Goal: Task Accomplishment & Management: Manage account settings

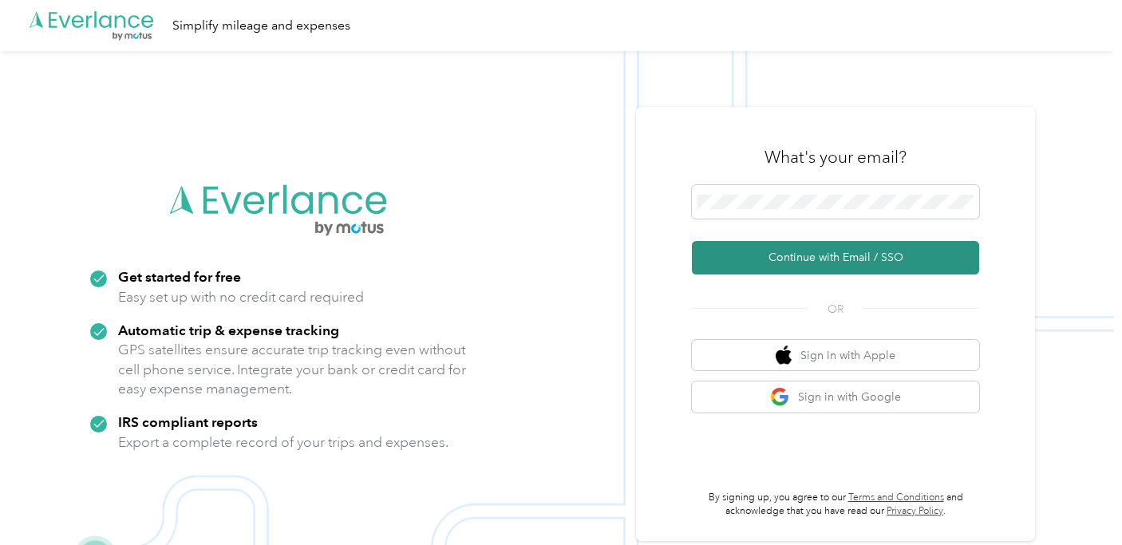
click at [828, 262] on button "Continue with Email / SSO" at bounding box center [835, 258] width 287 height 34
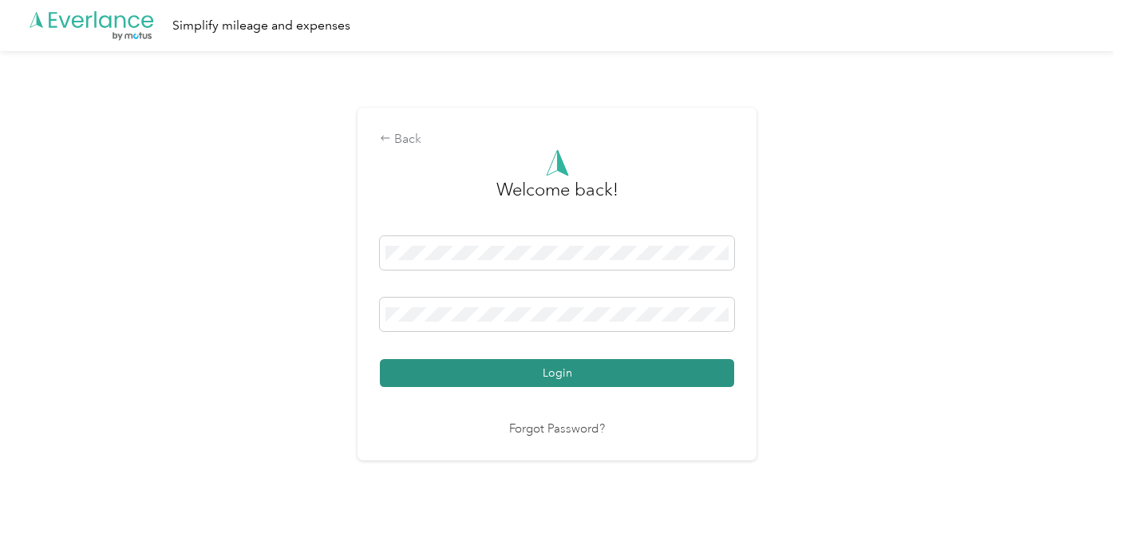
click at [574, 381] on button "Login" at bounding box center [557, 373] width 354 height 28
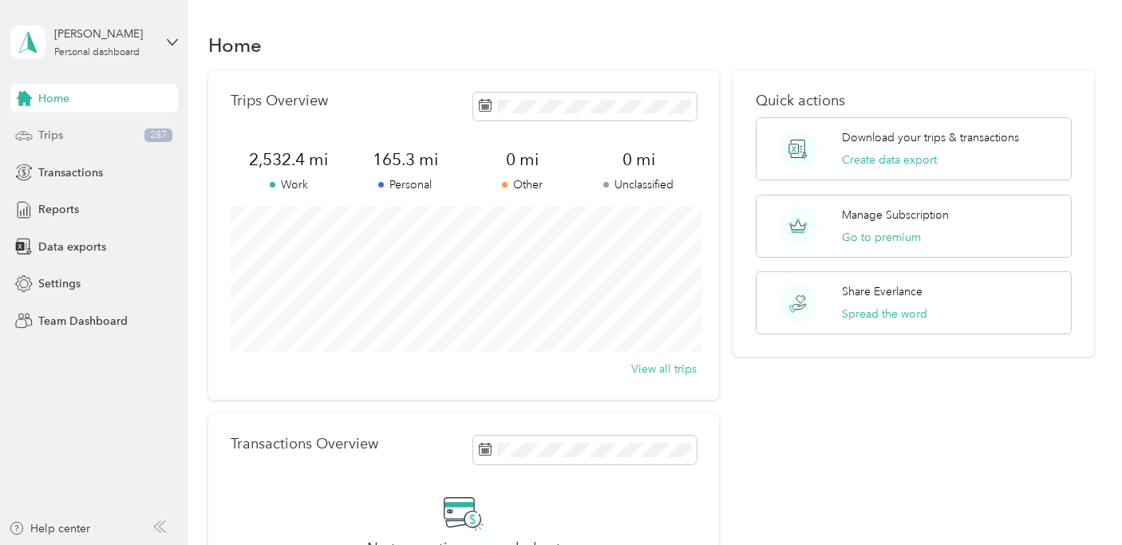
click at [50, 140] on span "Trips" at bounding box center [50, 135] width 25 height 17
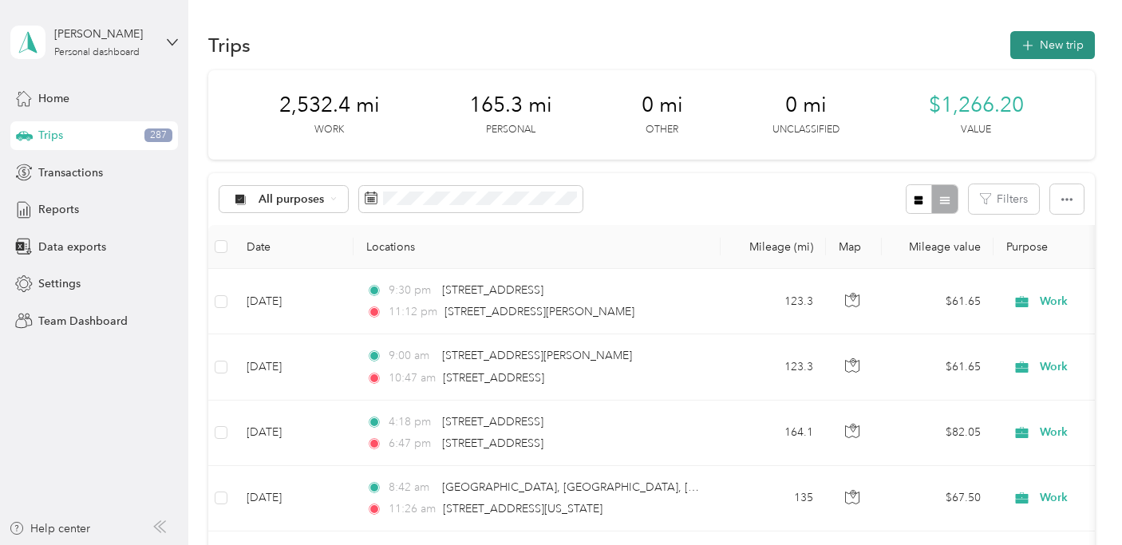
click at [1050, 47] on button "New trip" at bounding box center [1052, 45] width 85 height 28
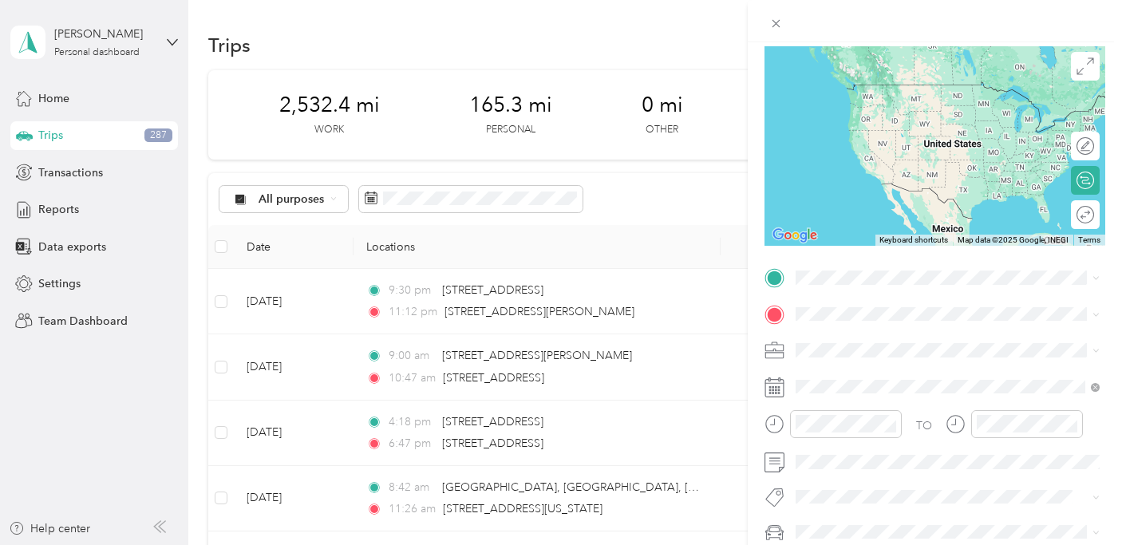
scroll to position [138, 0]
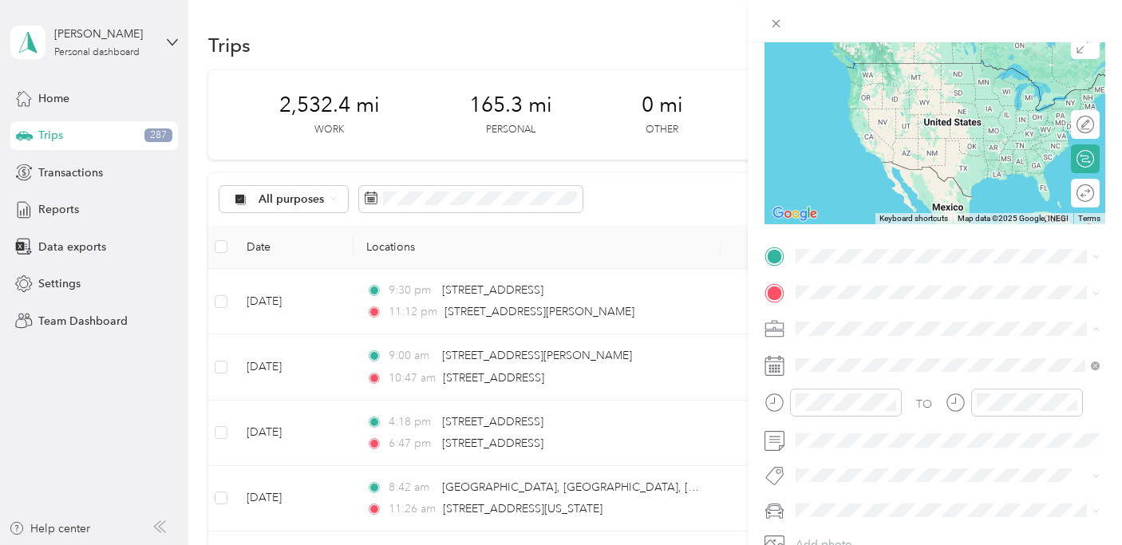
click at [852, 101] on div "Work" at bounding box center [947, 105] width 293 height 17
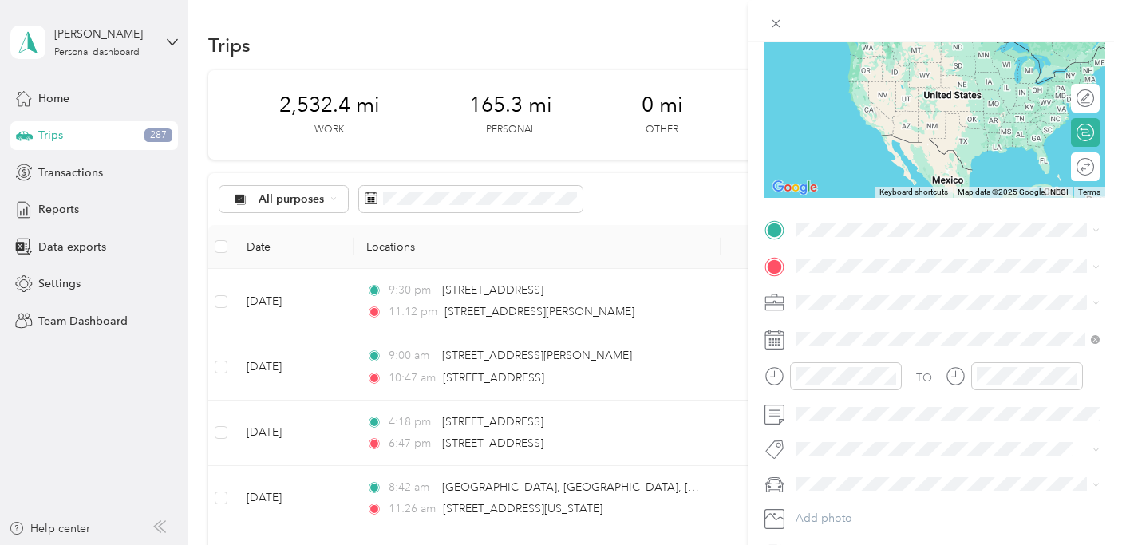
scroll to position [168, 0]
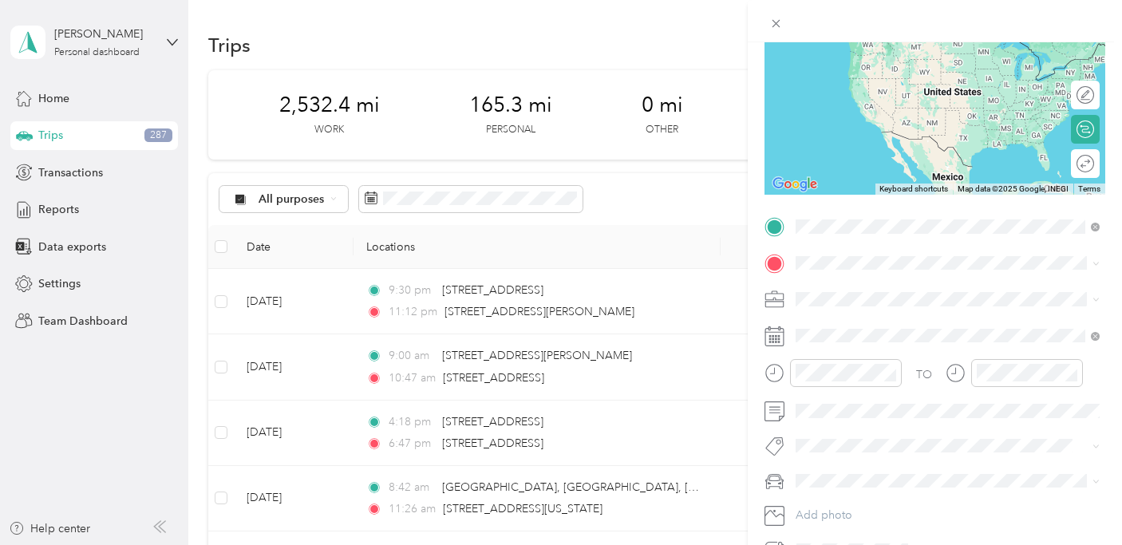
click at [942, 281] on span "[STREET_ADDRESS][PERSON_NAME][US_STATE]" at bounding box center [950, 284] width 248 height 14
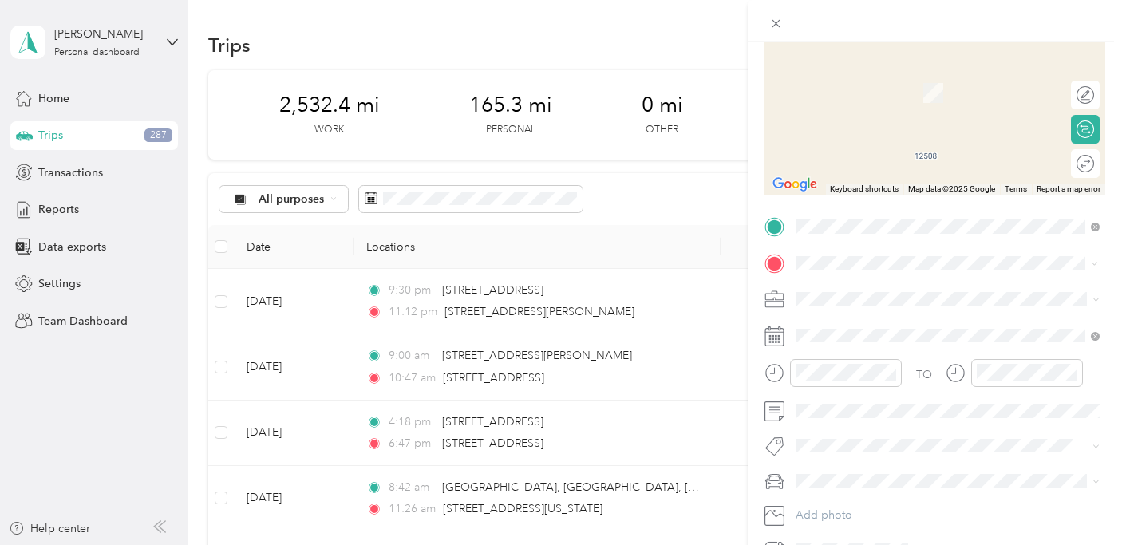
click at [878, 323] on span "[STREET_ADDRESS][US_STATE]" at bounding box center [906, 321] width 160 height 14
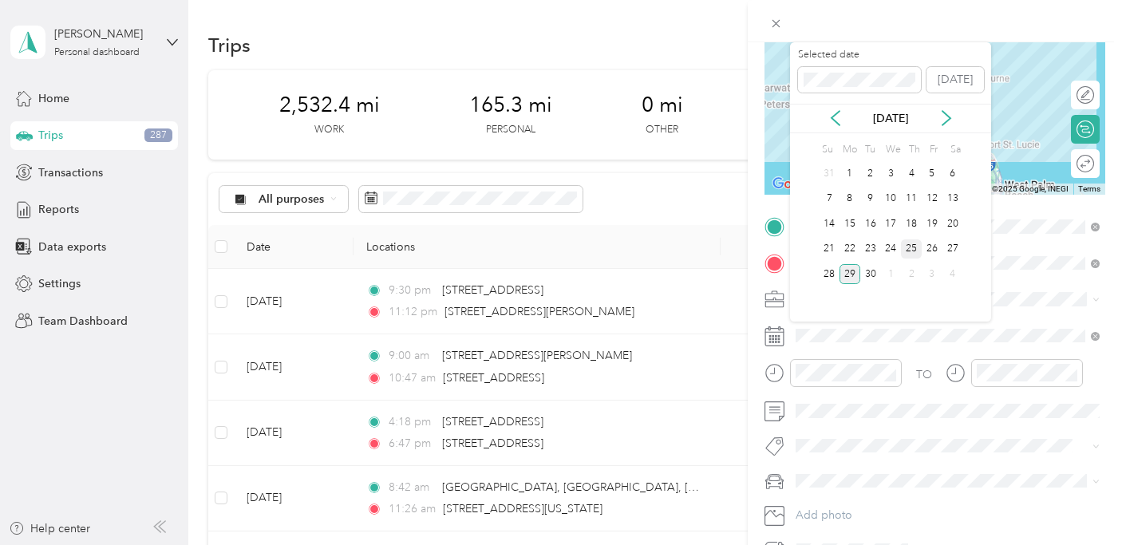
click at [913, 246] on div "25" at bounding box center [911, 249] width 21 height 20
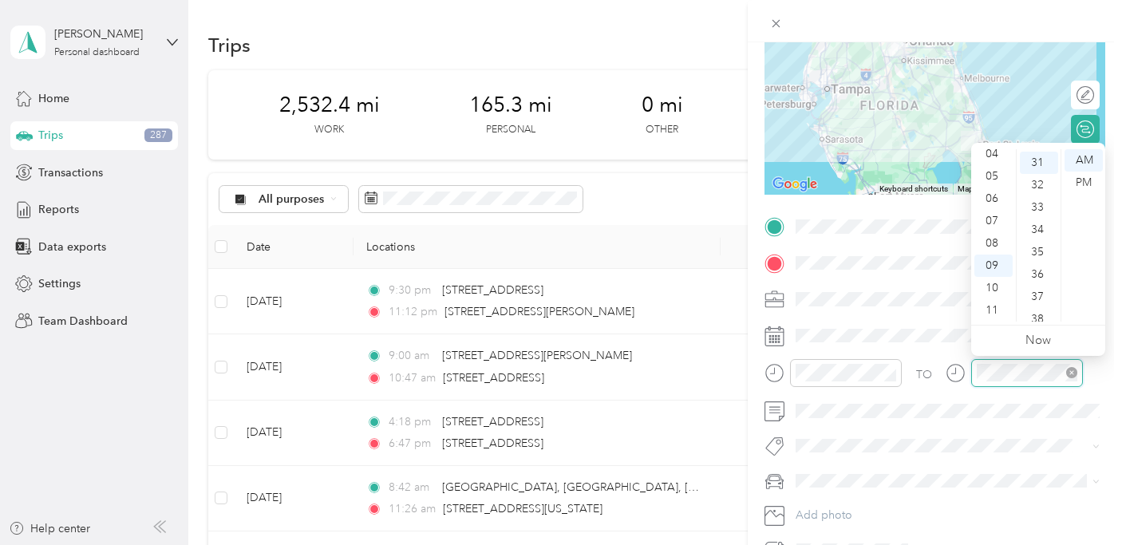
scroll to position [692, 0]
click at [994, 304] on div "11" at bounding box center [993, 310] width 38 height 22
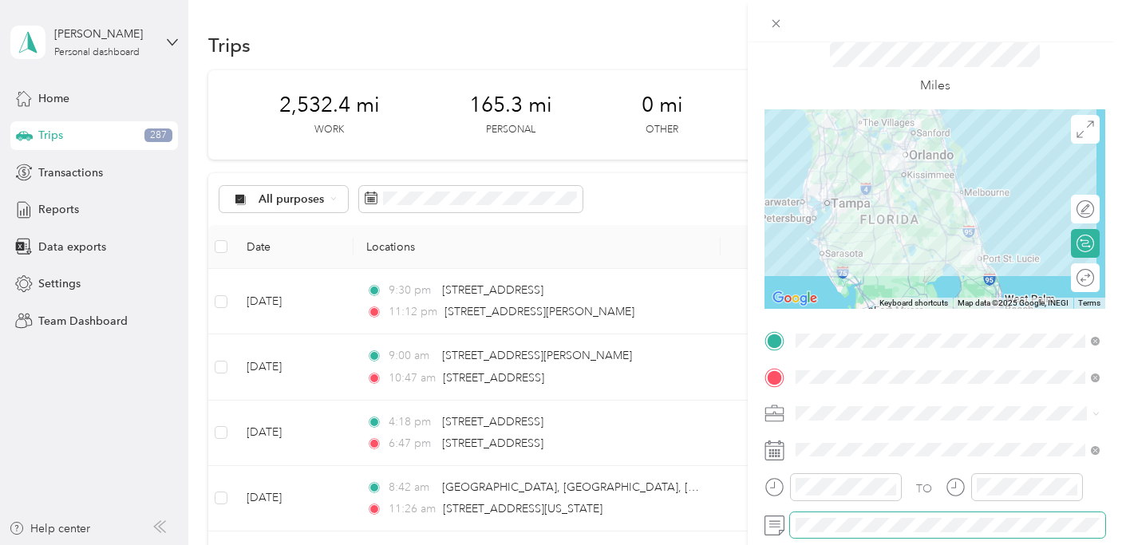
scroll to position [0, 0]
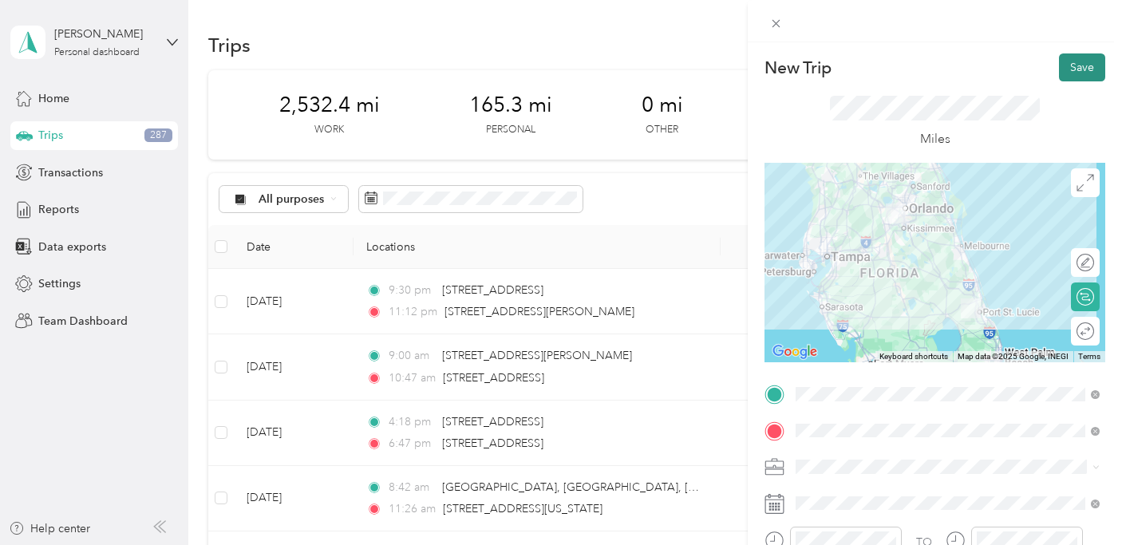
click at [1079, 65] on button "Save" at bounding box center [1082, 67] width 46 height 28
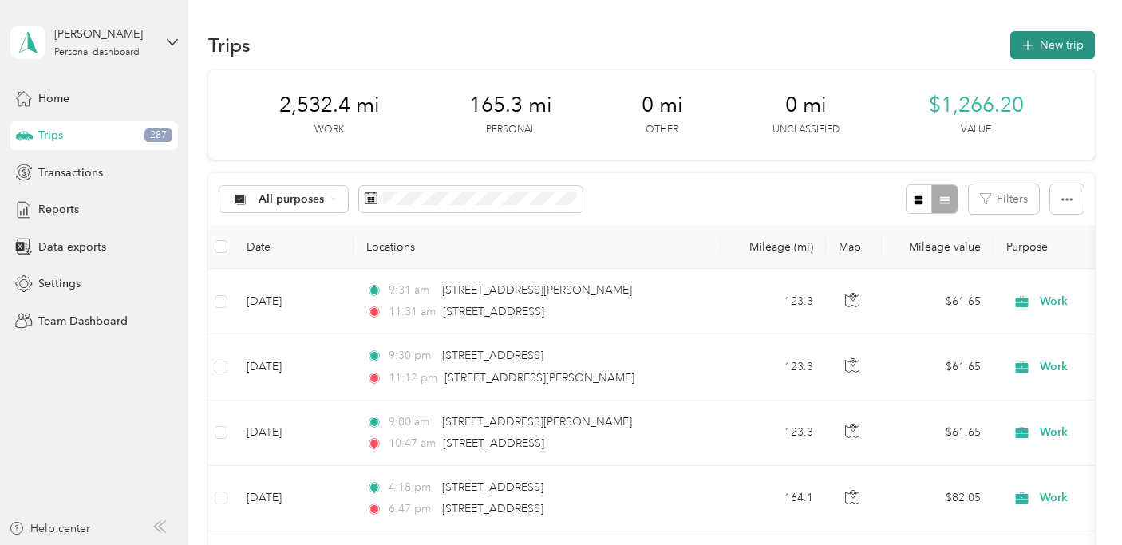
click at [1071, 48] on button "New trip" at bounding box center [1052, 45] width 85 height 28
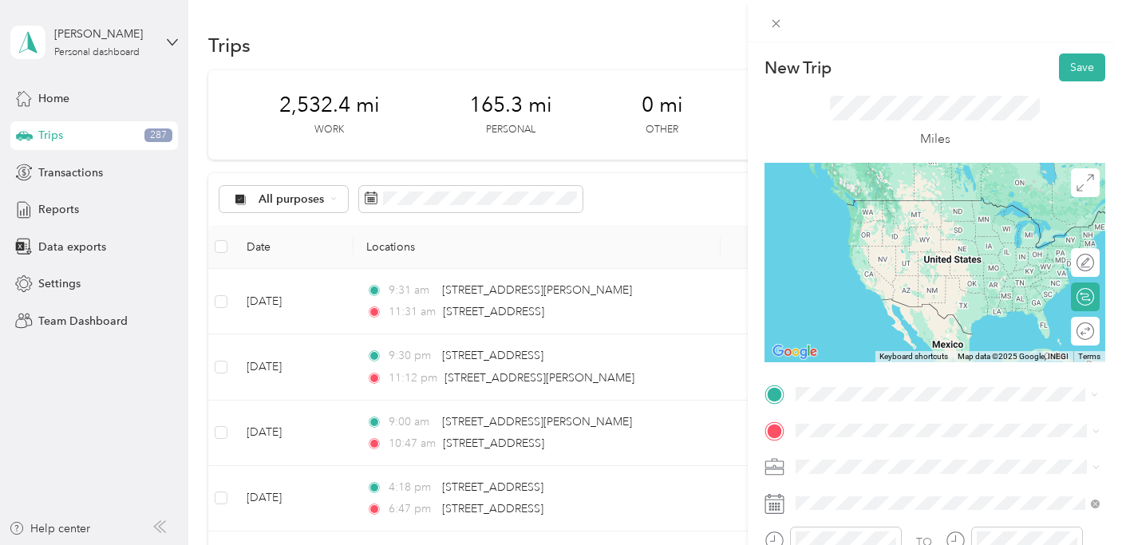
click at [937, 224] on span "[STREET_ADDRESS][US_STATE]" at bounding box center [906, 217] width 160 height 14
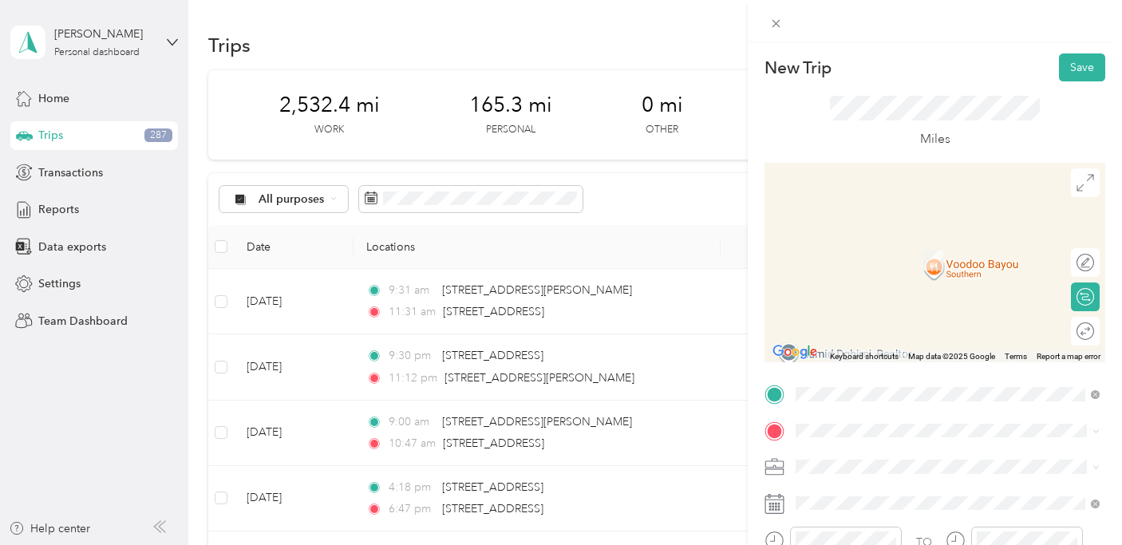
click at [782, 466] on icon at bounding box center [774, 467] width 20 height 20
click at [834, 245] on div "Work" at bounding box center [947, 238] width 293 height 17
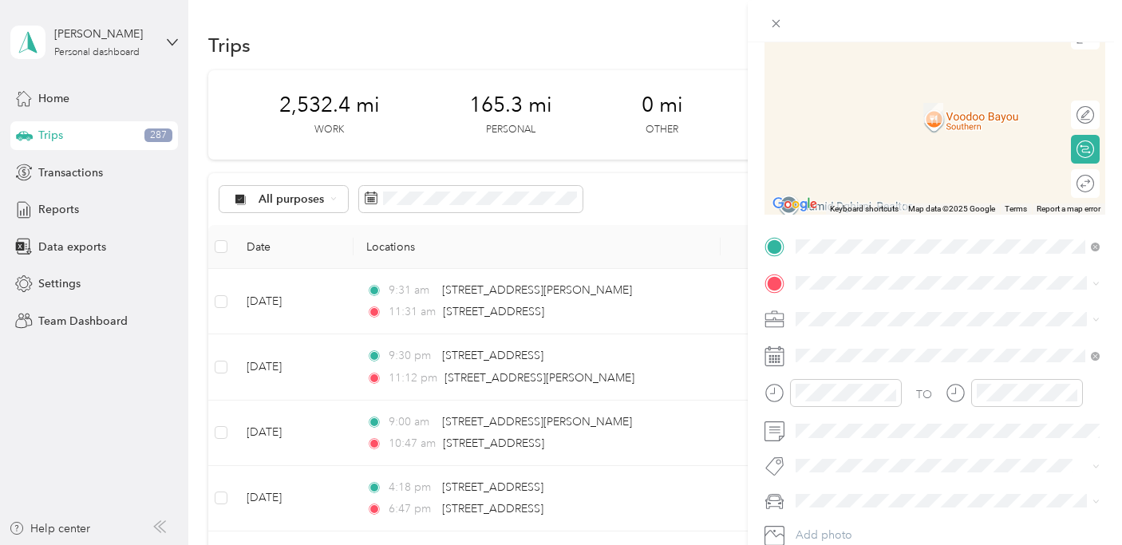
scroll to position [171, 0]
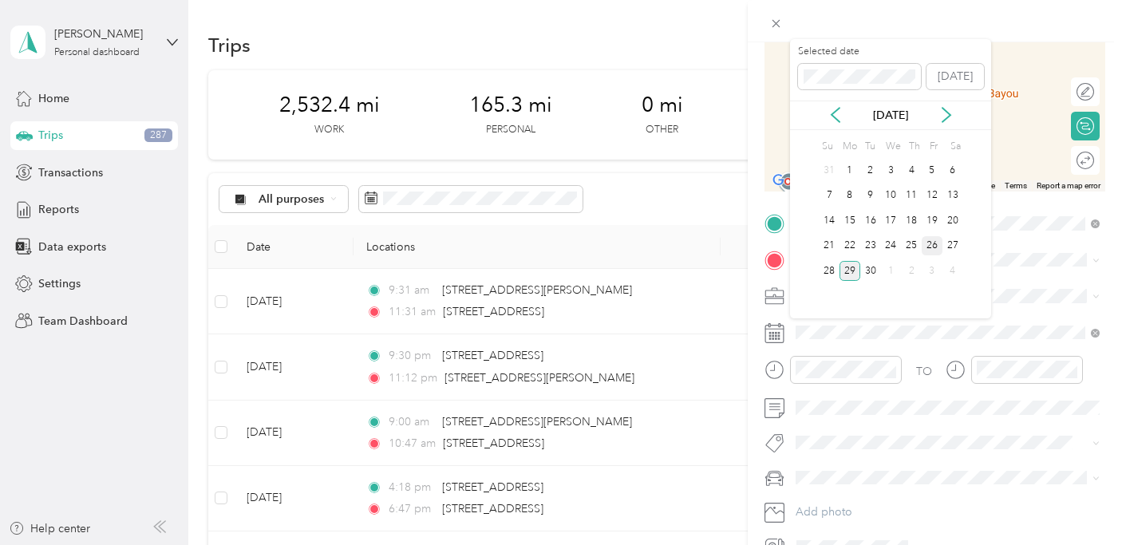
click at [933, 243] on div "26" at bounding box center [931, 246] width 21 height 20
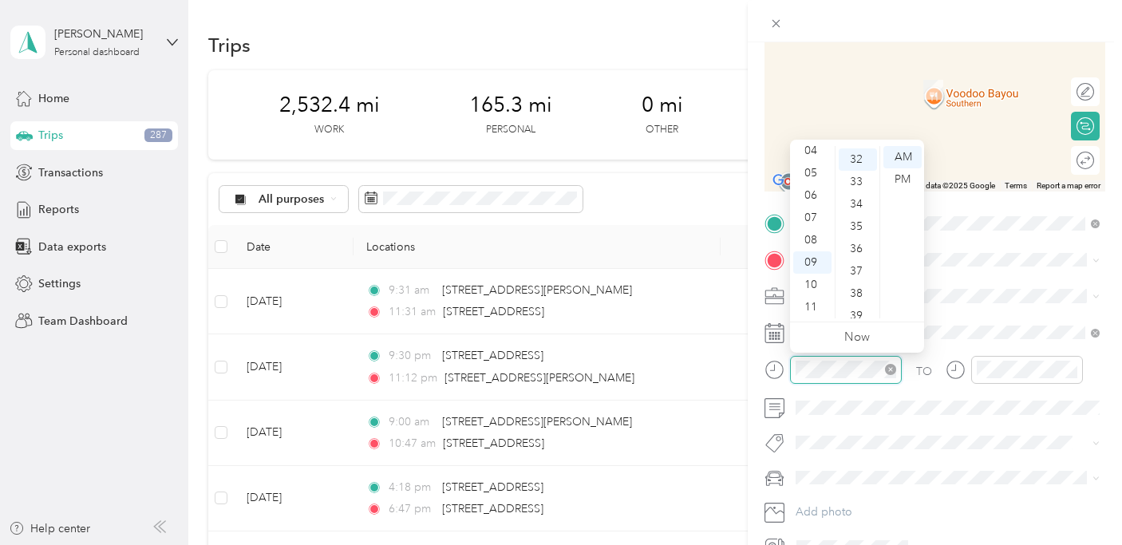
scroll to position [715, 0]
click at [811, 196] on div "05" at bounding box center [812, 198] width 38 height 22
click at [903, 182] on div "PM" at bounding box center [902, 179] width 38 height 22
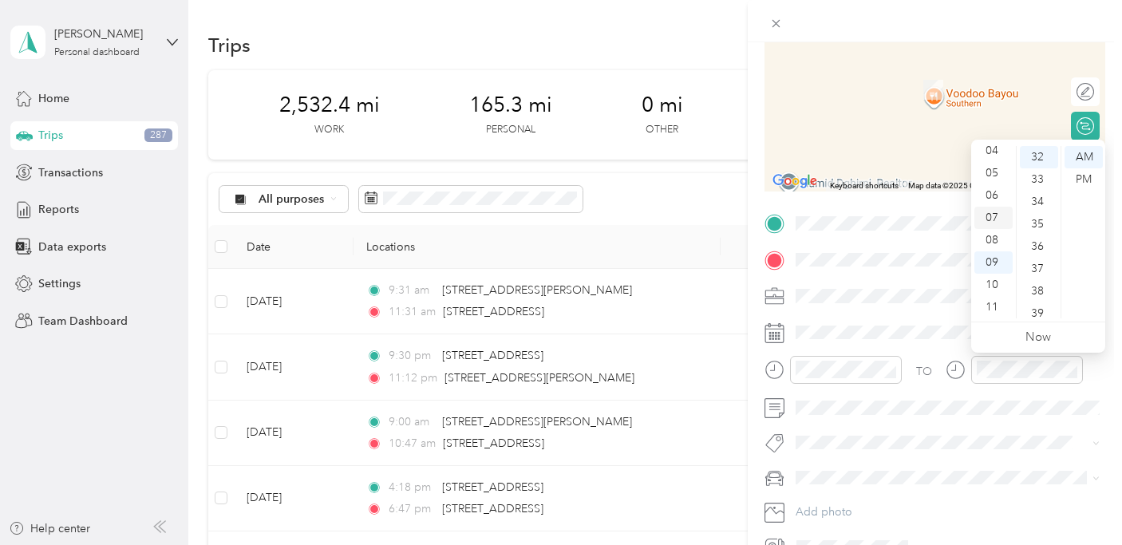
click at [995, 221] on div "07" at bounding box center [993, 218] width 38 height 22
click at [1082, 176] on div "PM" at bounding box center [1083, 179] width 38 height 22
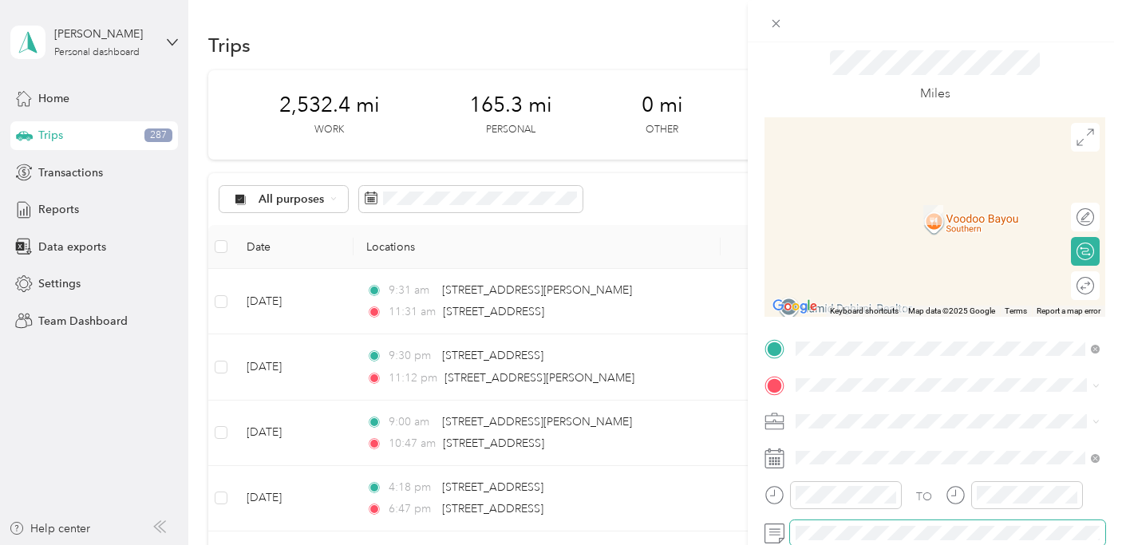
scroll to position [0, 0]
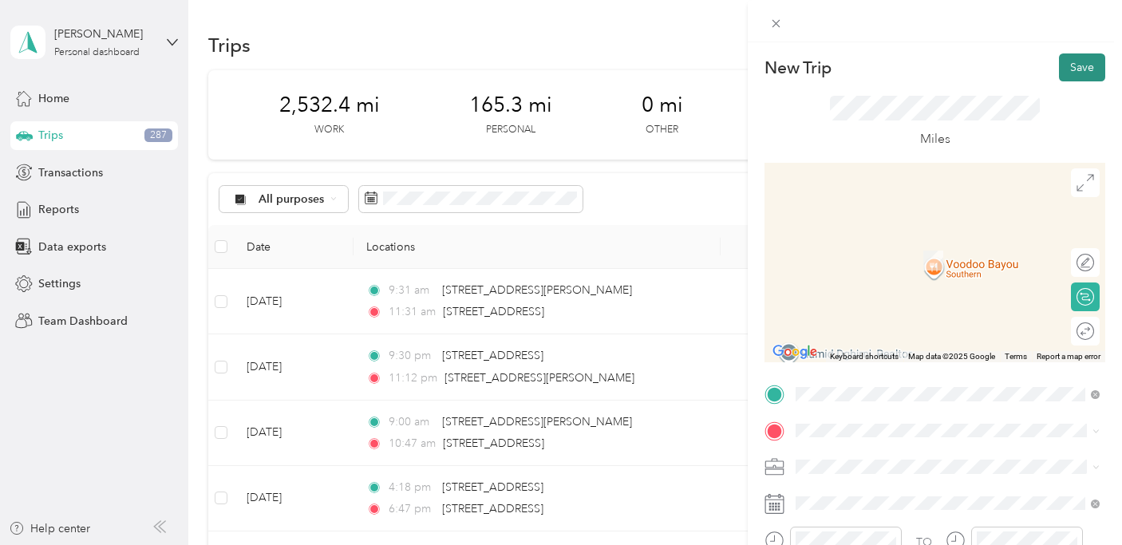
click at [1088, 62] on button "Save" at bounding box center [1082, 67] width 46 height 28
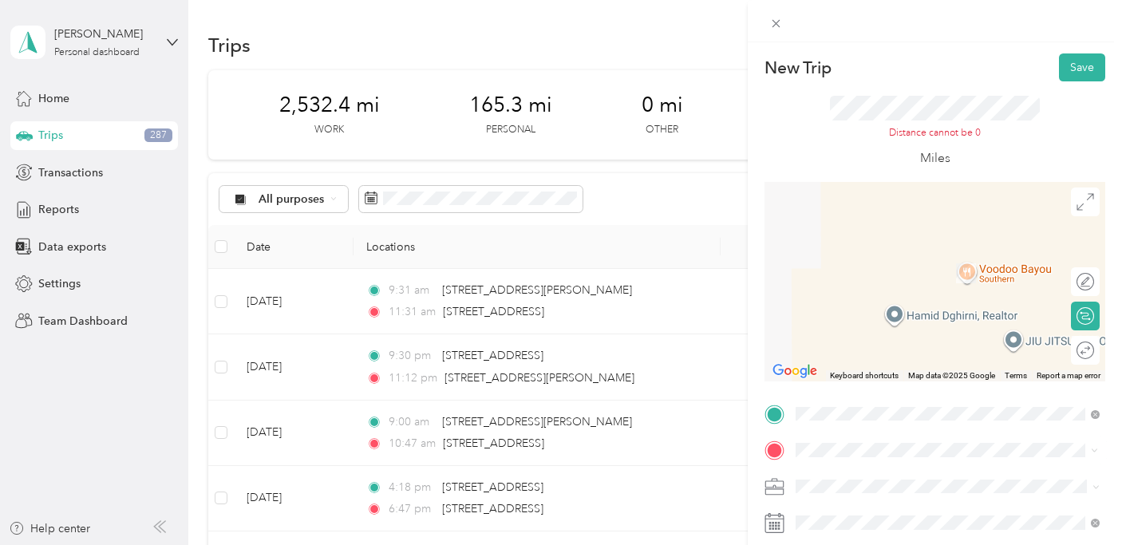
click at [883, 320] on span "[STREET_ADDRESS][PERSON_NAME][US_STATE]" at bounding box center [950, 317] width 248 height 14
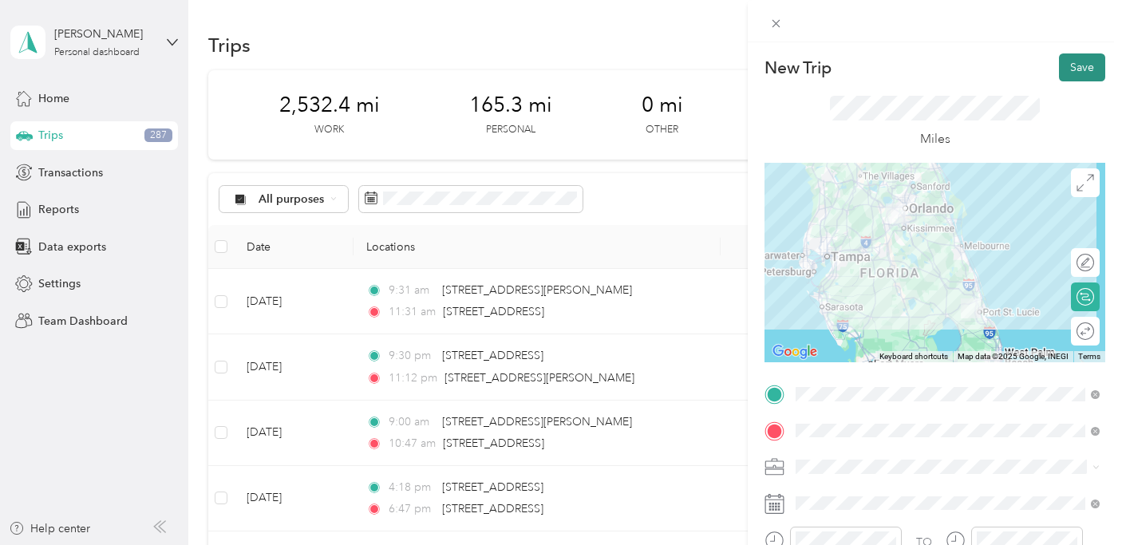
click at [1084, 65] on button "Save" at bounding box center [1082, 67] width 46 height 28
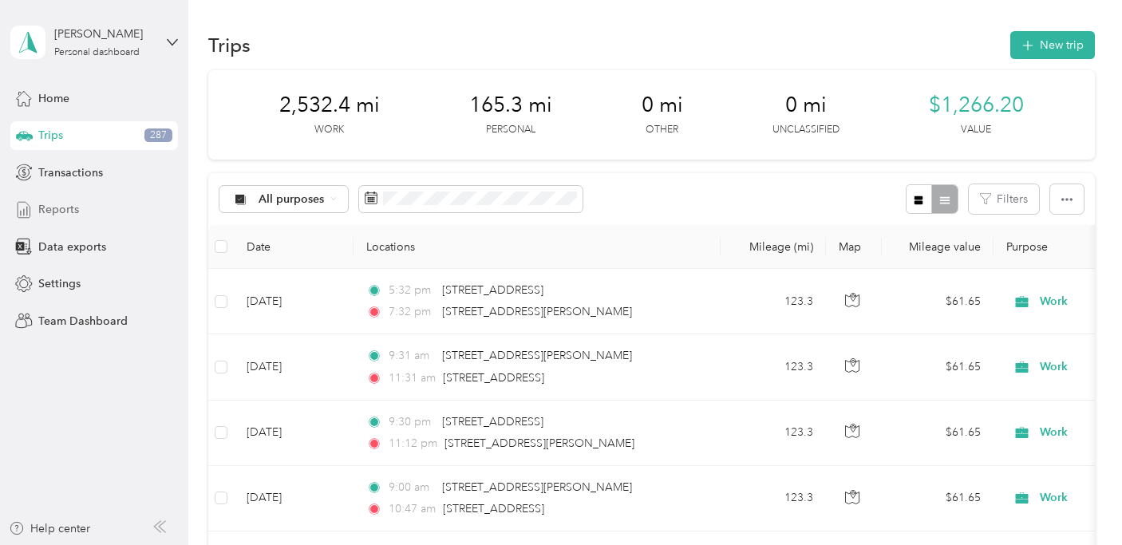
click at [64, 207] on span "Reports" at bounding box center [58, 209] width 41 height 17
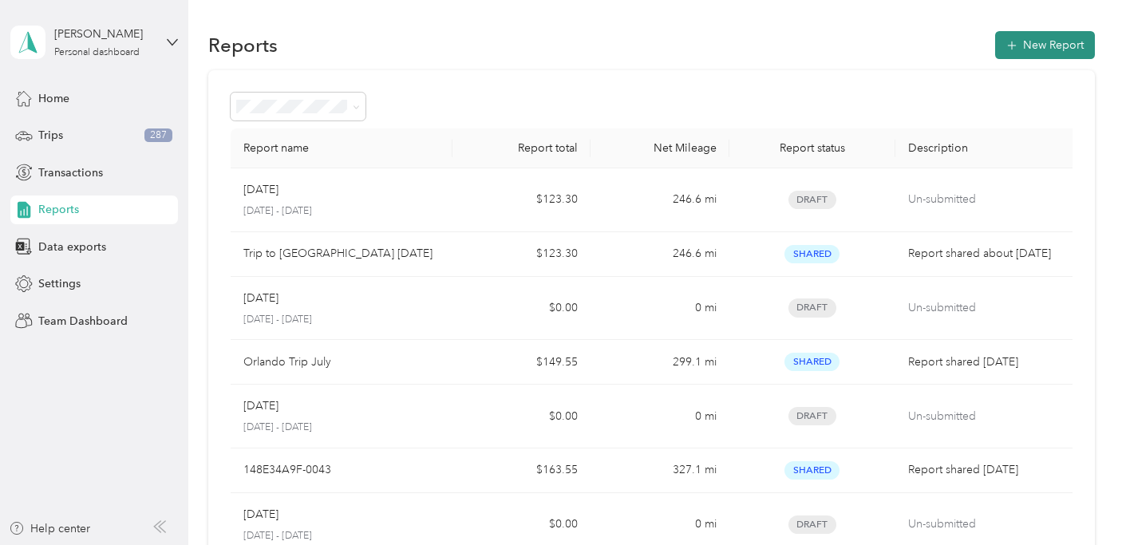
click at [1041, 39] on button "New Report" at bounding box center [1045, 45] width 100 height 28
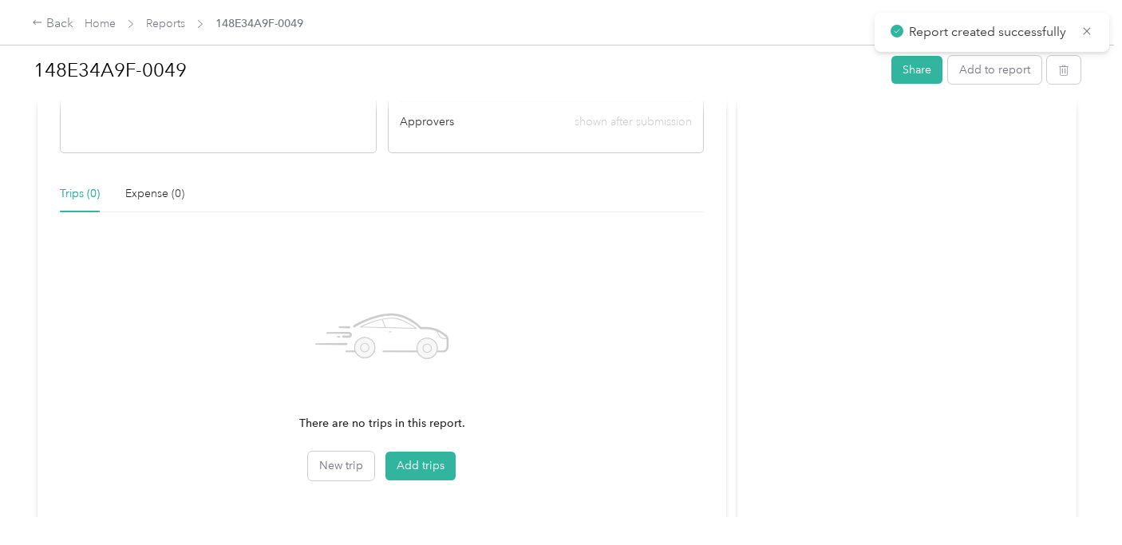
scroll to position [300, 0]
click at [431, 457] on button "Add trips" at bounding box center [420, 463] width 70 height 29
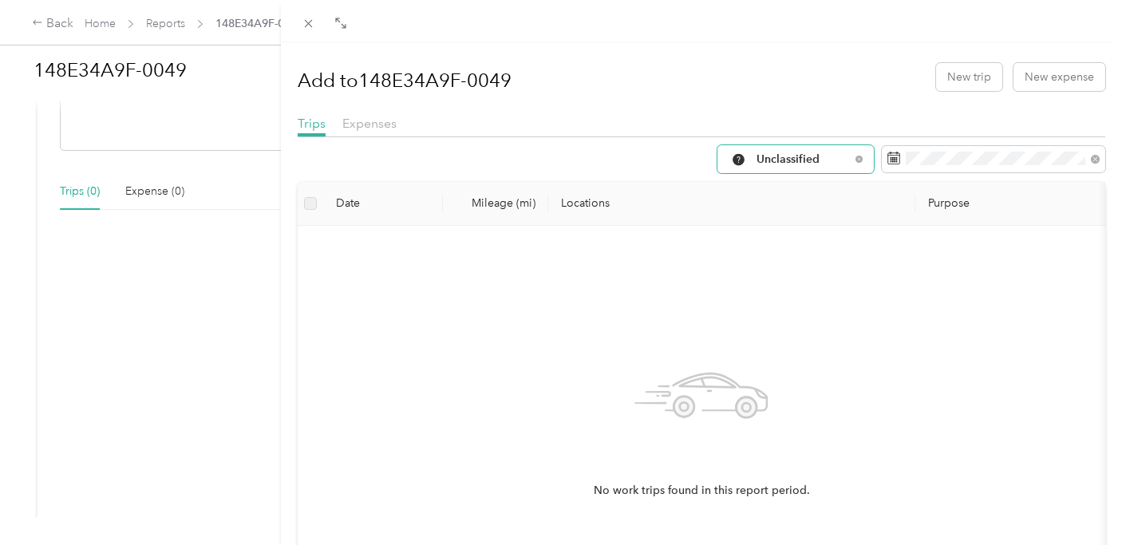
click at [856, 163] on div "Unclassified" at bounding box center [795, 159] width 156 height 28
click at [788, 237] on span "Work" at bounding box center [809, 244] width 106 height 17
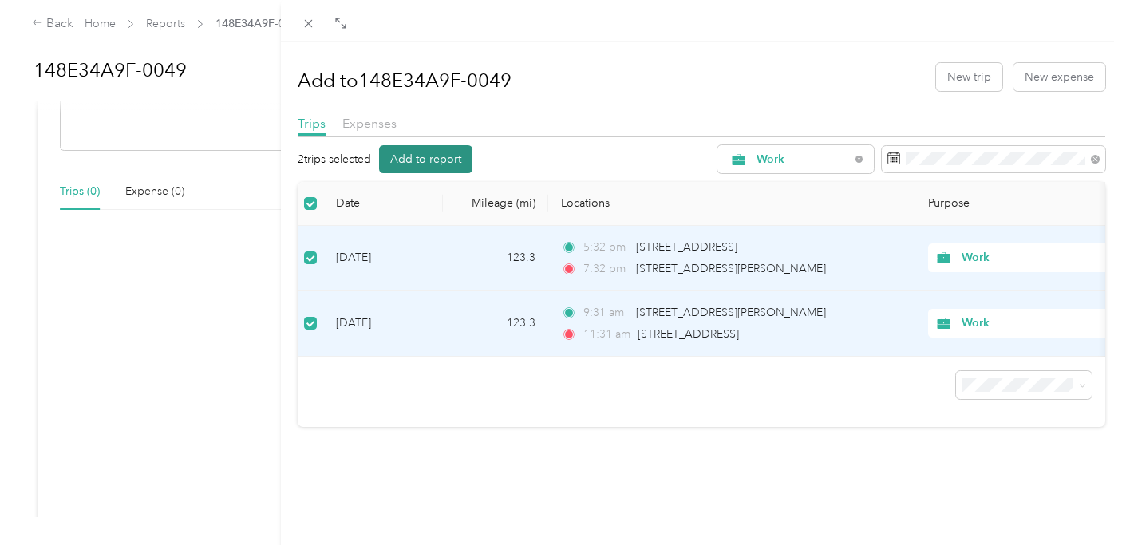
click at [436, 161] on button "Add to report" at bounding box center [425, 159] width 93 height 28
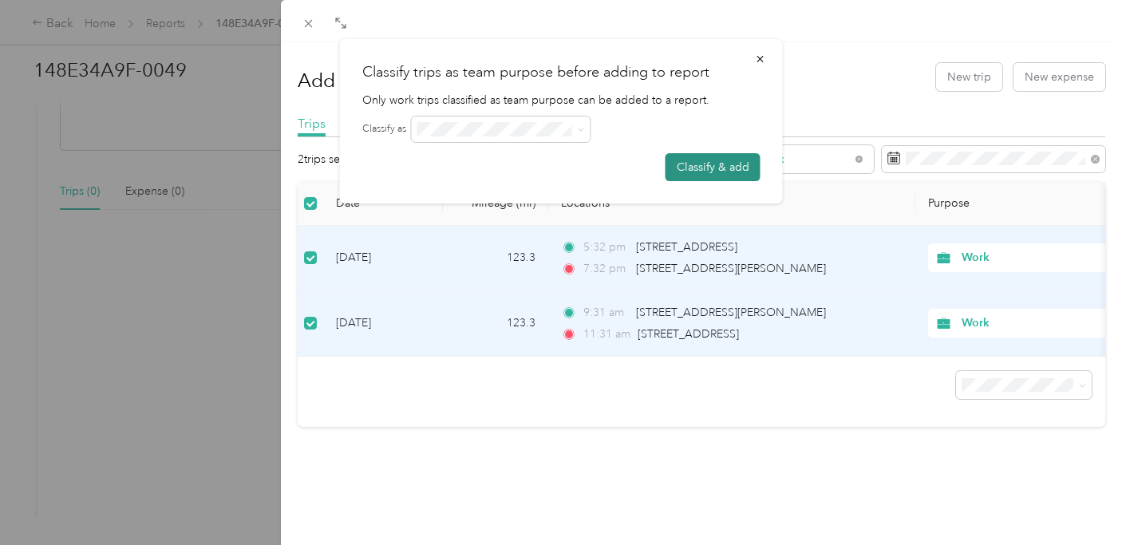
click at [708, 162] on button "Classify & add" at bounding box center [712, 167] width 95 height 28
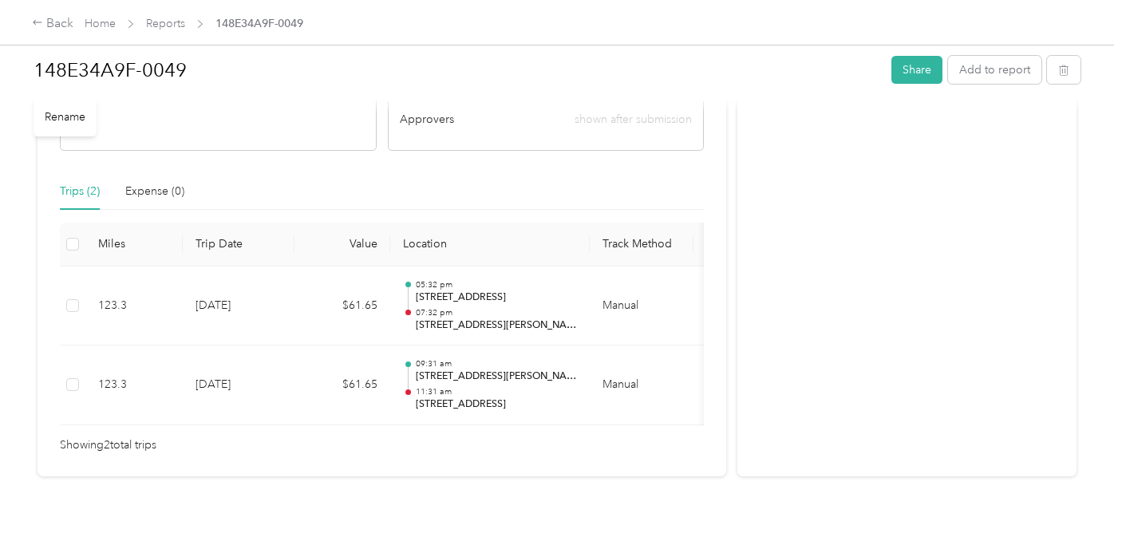
click at [190, 66] on h1 "148E34A9F-0049" at bounding box center [457, 70] width 846 height 38
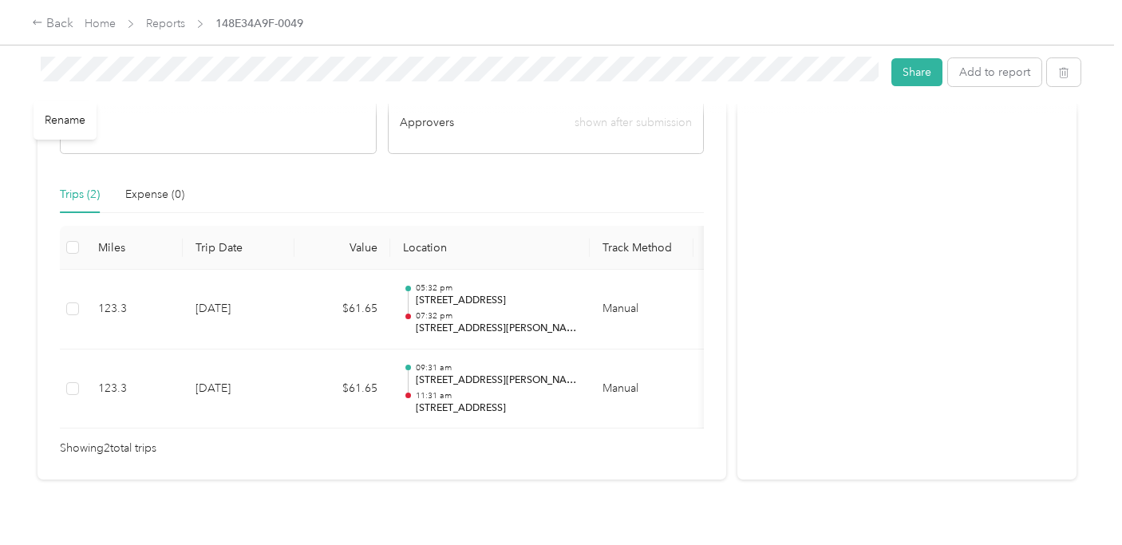
scroll to position [303, 0]
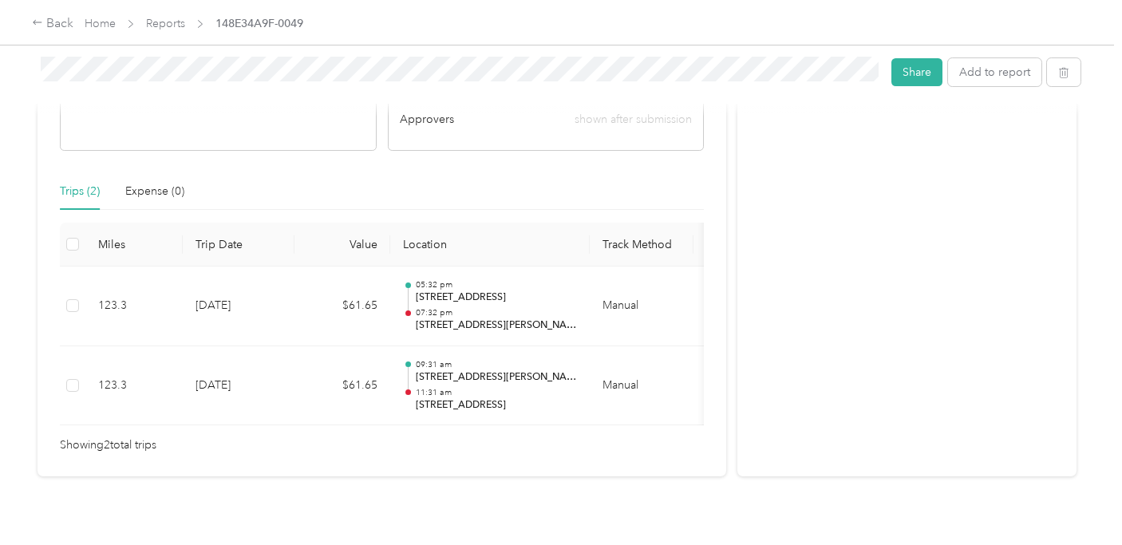
click at [32, 69] on div "148E34A9F-0049 Share Add to report Draft Draft, awaiting submission View activi…" at bounding box center [557, 115] width 1050 height 724
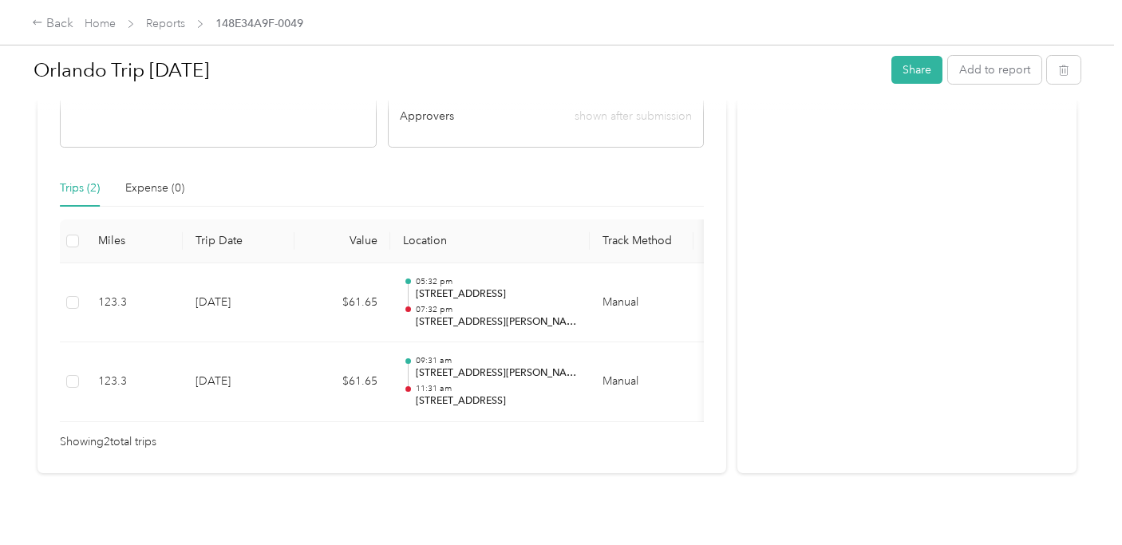
scroll to position [300, 0]
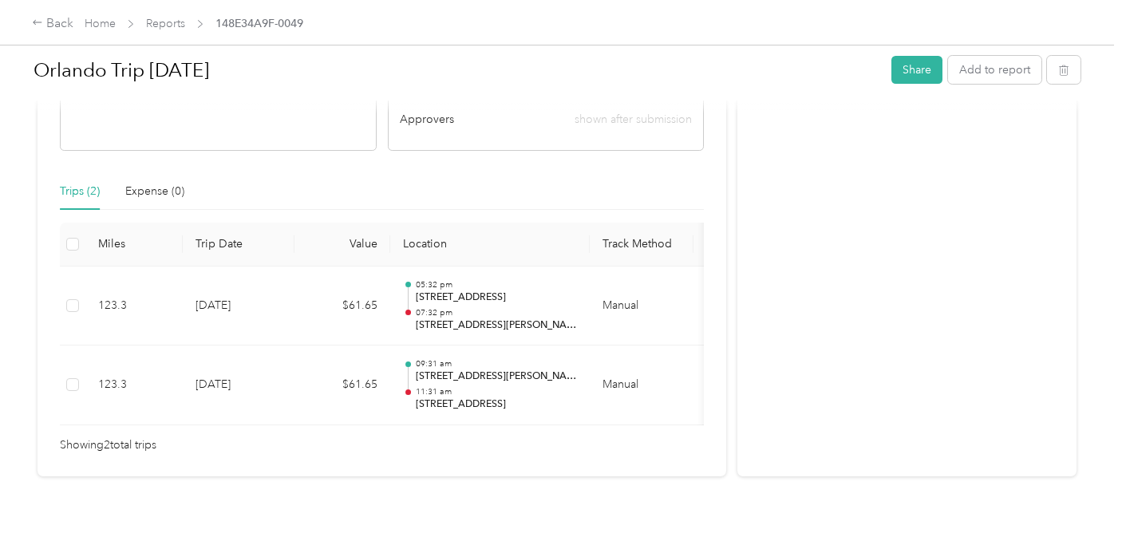
click at [852, 236] on div "Activity and Comments" at bounding box center [906, 149] width 339 height 654
click at [933, 72] on button "Share" at bounding box center [916, 70] width 51 height 28
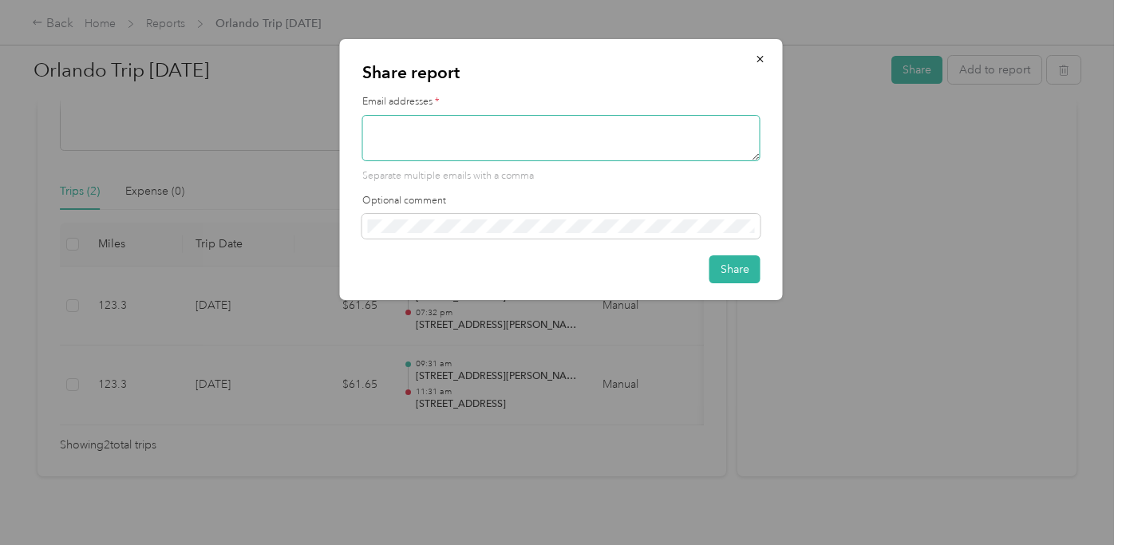
click at [551, 130] on textarea at bounding box center [561, 138] width 398 height 46
type textarea "[PERSON_NAME][EMAIL_ADDRESS][DOMAIN_NAME]"
click at [736, 270] on button "Share" at bounding box center [734, 269] width 51 height 28
